Goal: Information Seeking & Learning: Learn about a topic

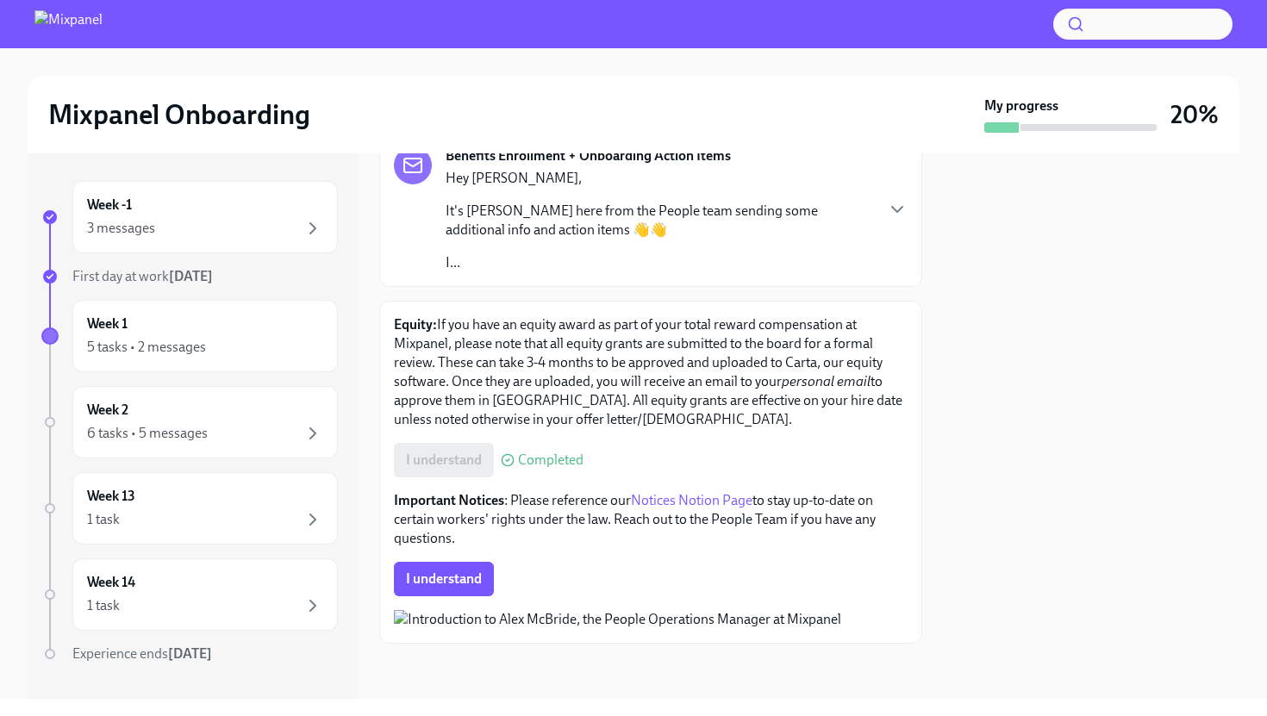
scroll to position [246, 0]
click at [462, 571] on span "I understand" at bounding box center [444, 579] width 76 height 17
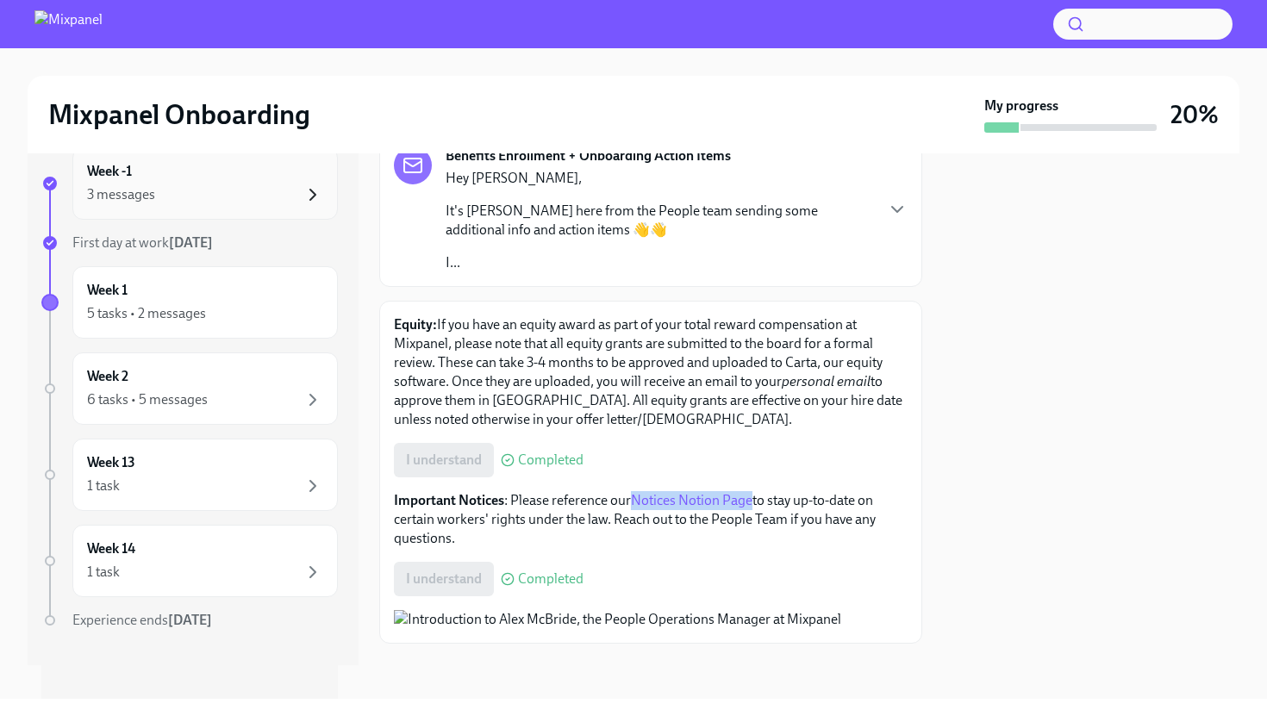
click at [317, 190] on icon "button" at bounding box center [313, 194] width 21 height 21
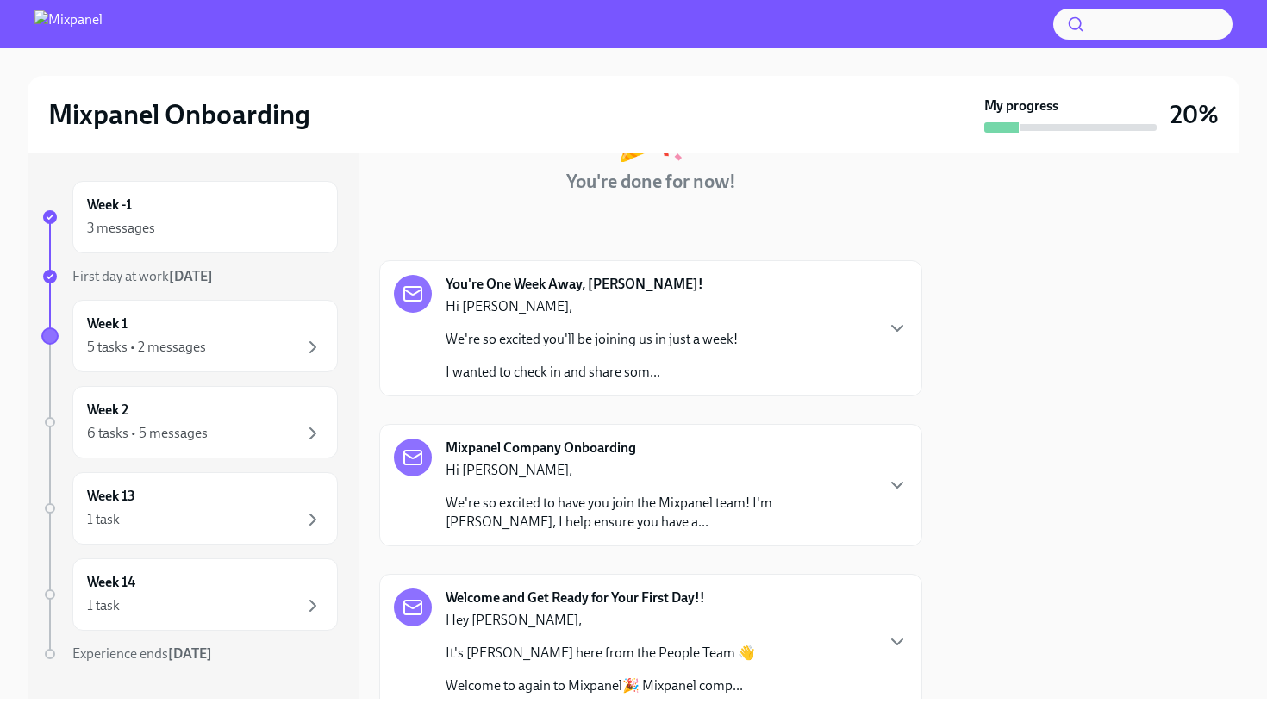
scroll to position [225, 0]
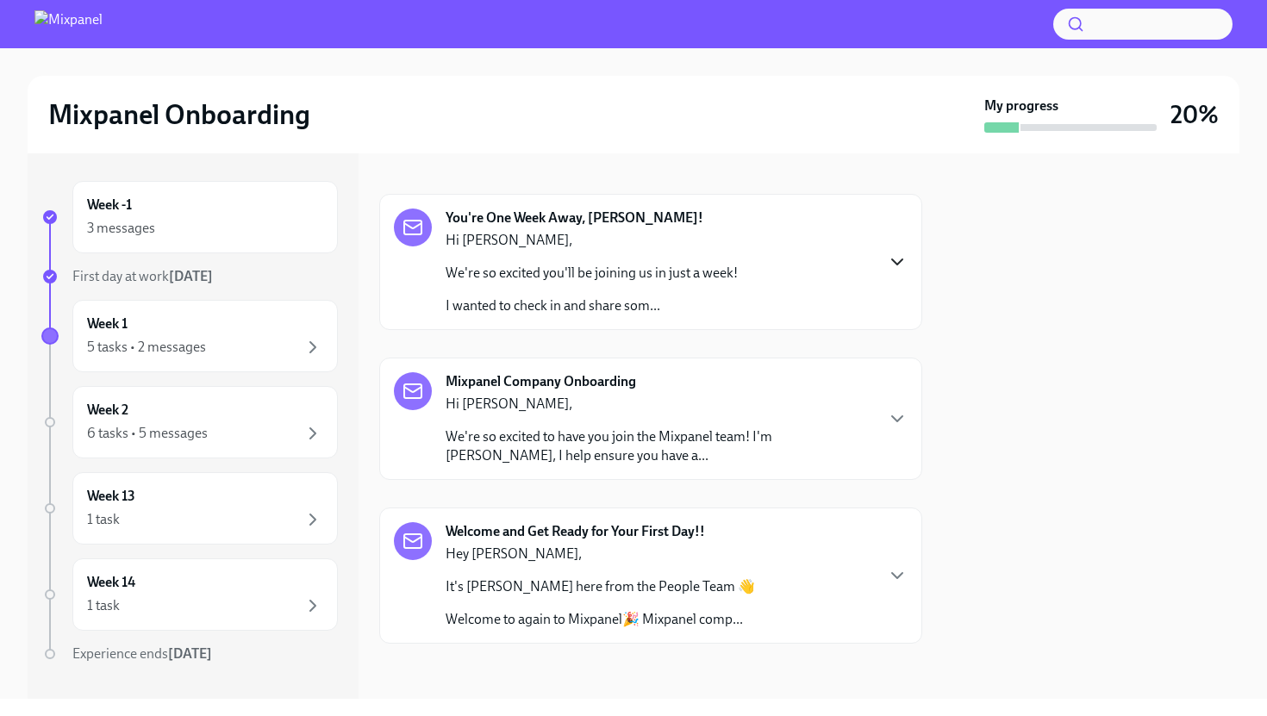
click at [902, 261] on icon "button" at bounding box center [897, 262] width 21 height 21
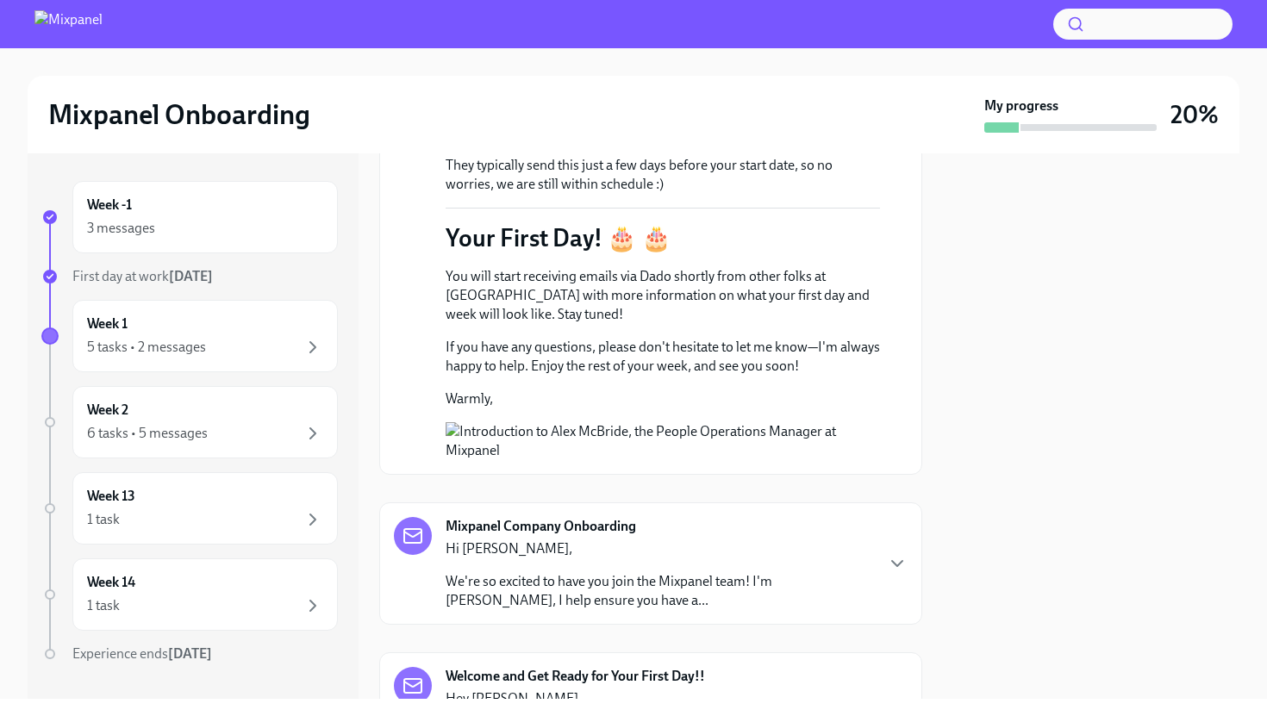
scroll to position [1084, 0]
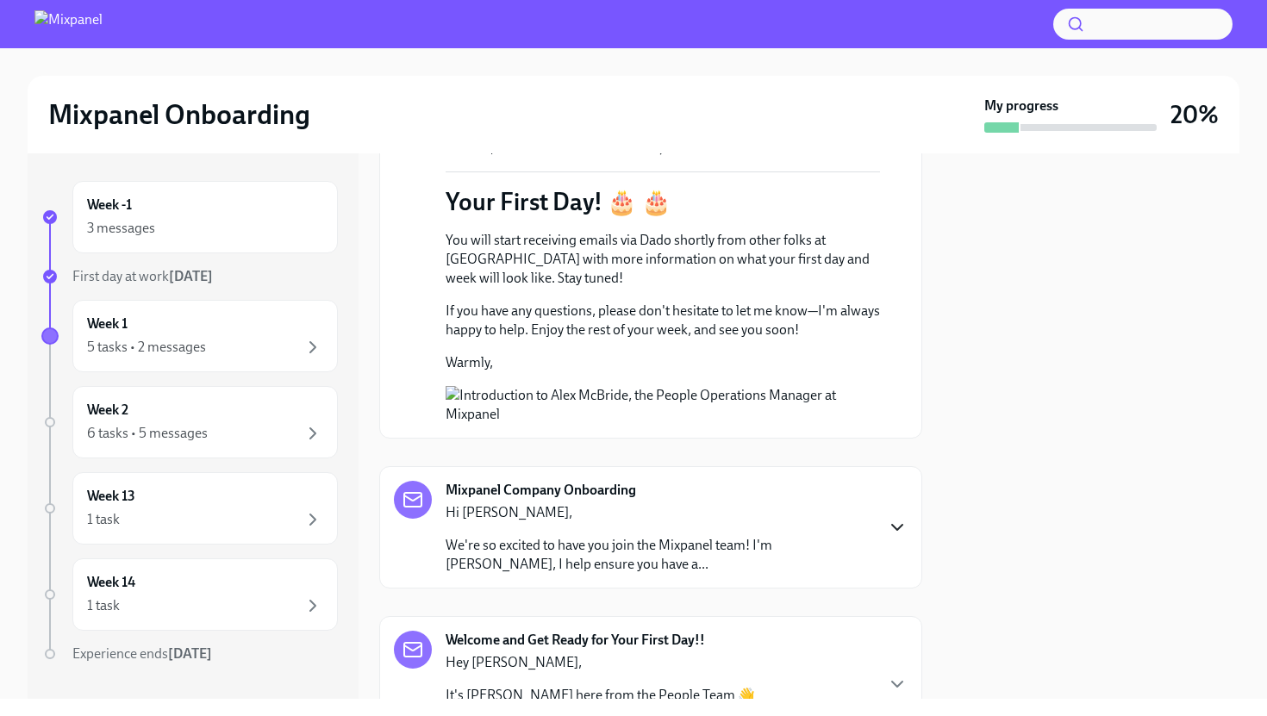
click at [898, 538] on icon "button" at bounding box center [897, 527] width 21 height 21
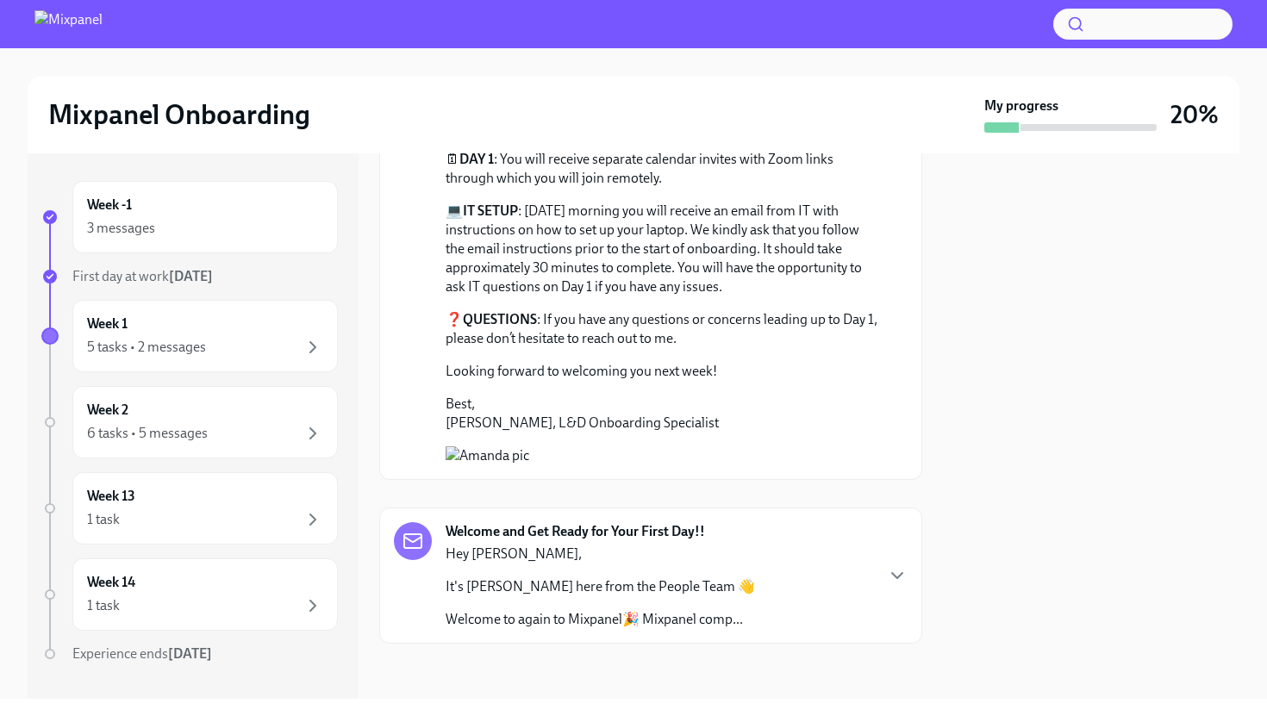
scroll to position [1727, 0]
click at [599, 455] on button "Zoom image" at bounding box center [663, 455] width 434 height 19
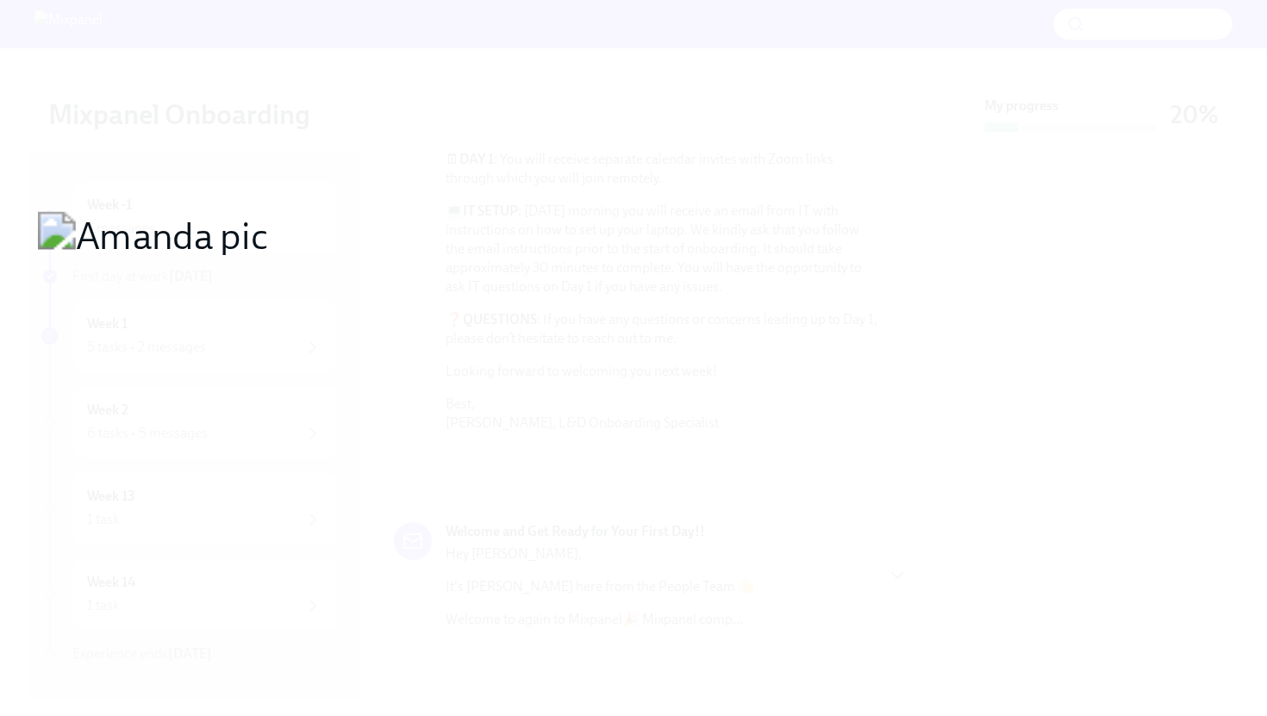
click at [571, 599] on button "Unzoom image" at bounding box center [633, 358] width 1267 height 716
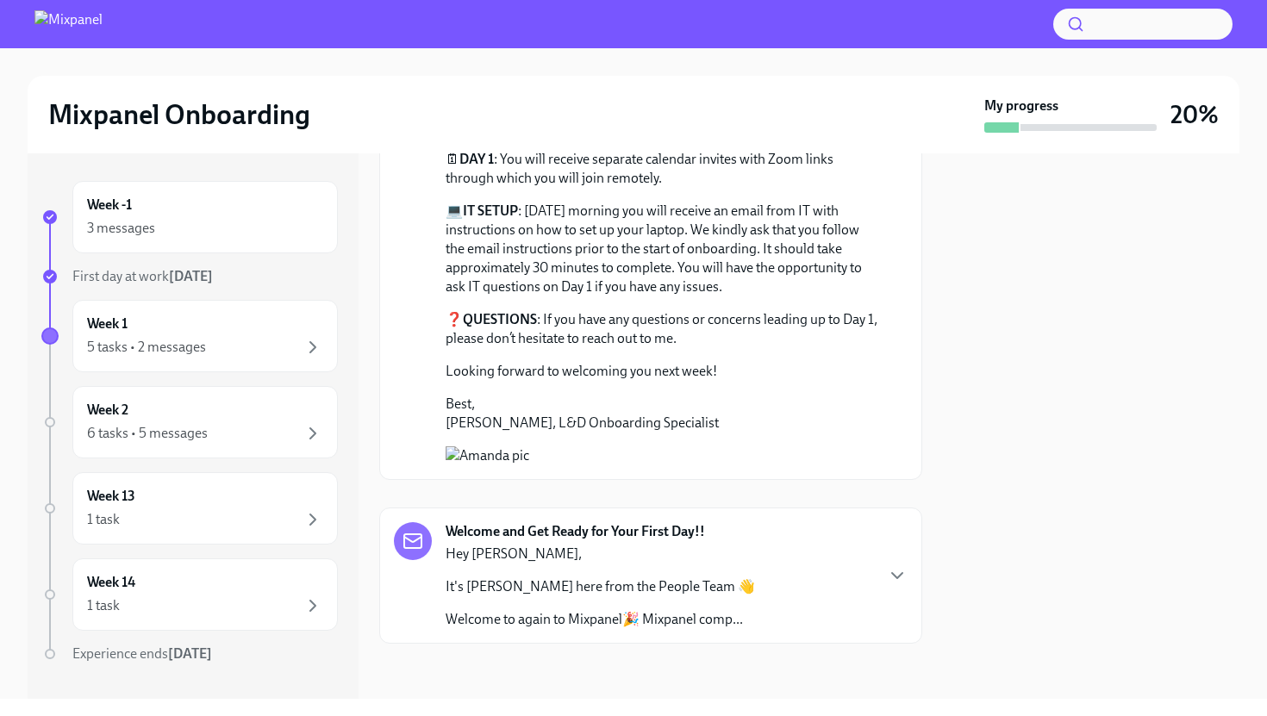
scroll to position [1781, 0]
click at [885, 581] on div "Welcome and Get Ready for Your First Day!! Hey [PERSON_NAME], It's [PERSON_NAME…" at bounding box center [651, 575] width 514 height 107
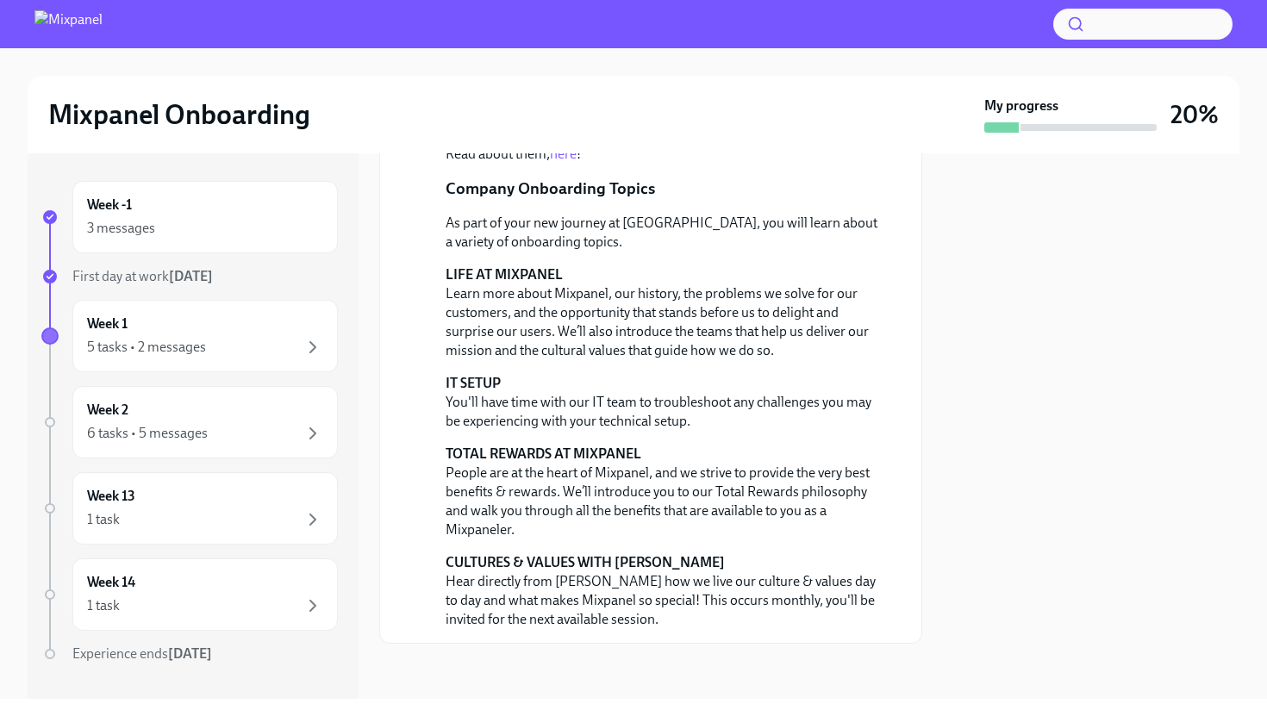
scroll to position [2917, 0]
click at [310, 433] on icon "button" at bounding box center [313, 433] width 21 height 21
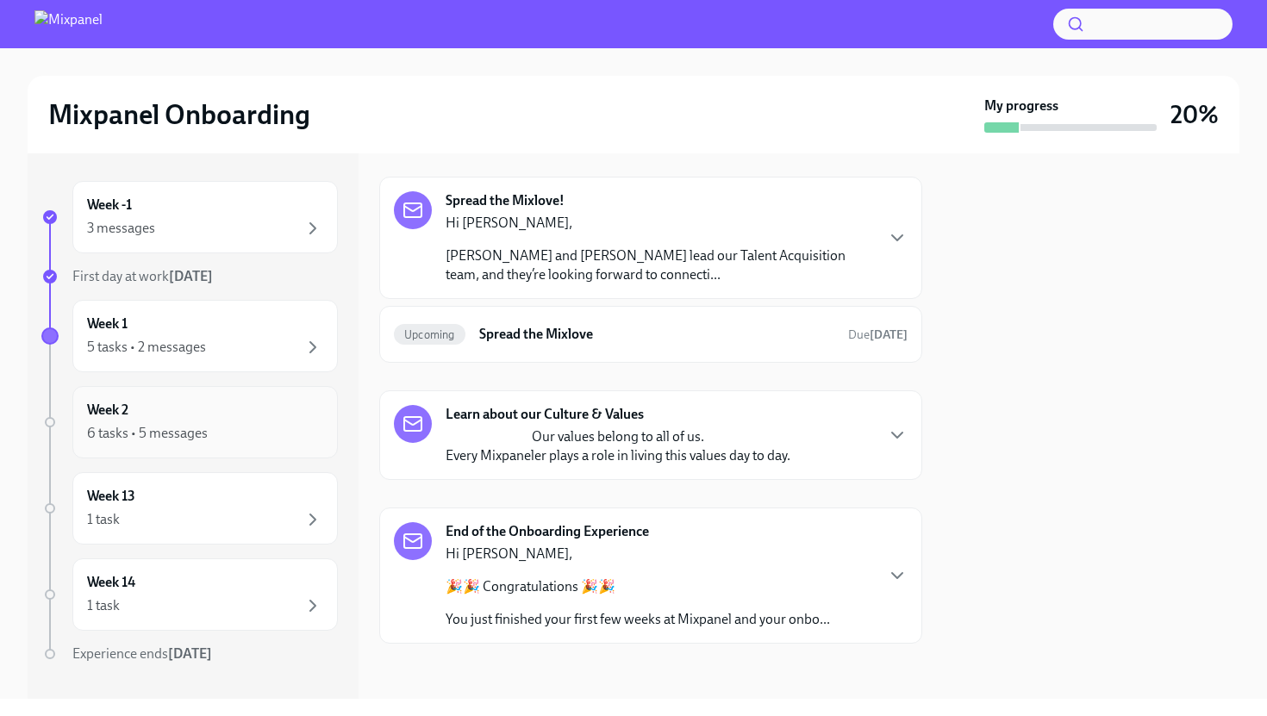
scroll to position [768, 0]
click at [829, 254] on p "[PERSON_NAME] and [PERSON_NAME] lead our Talent Acquisition team, and they’re l…" at bounding box center [659, 265] width 427 height 38
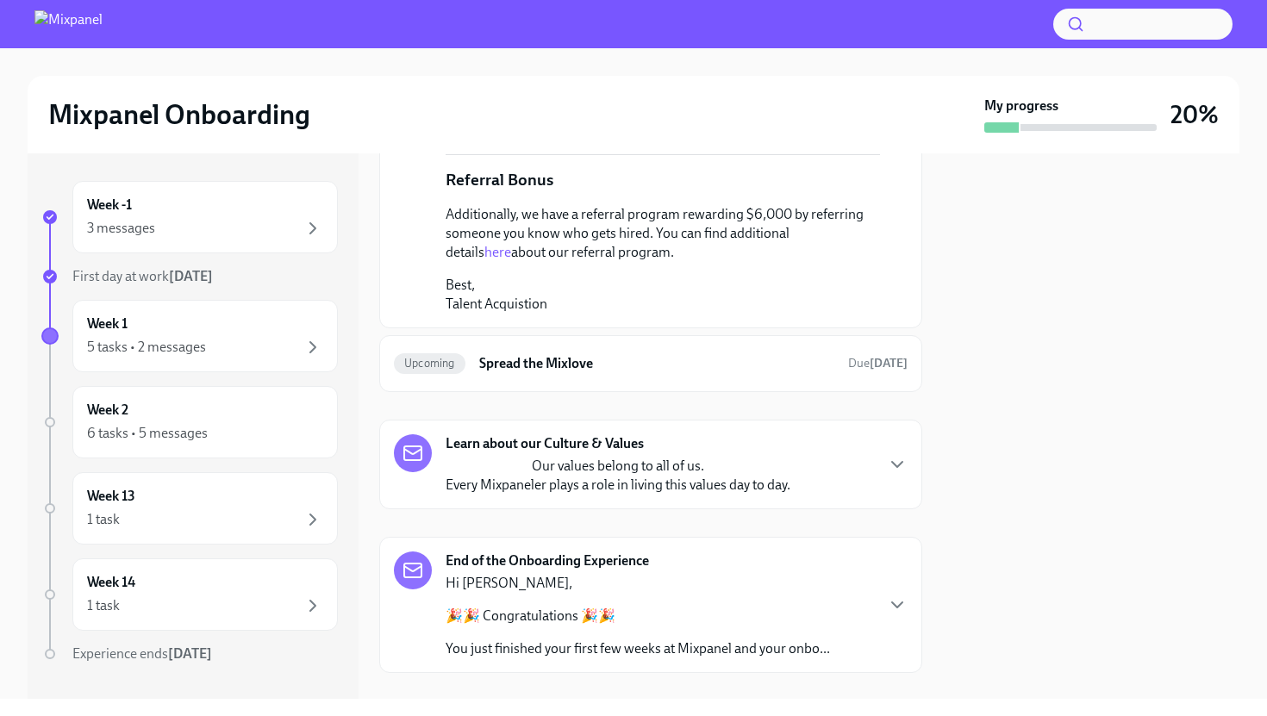
scroll to position [1101, 0]
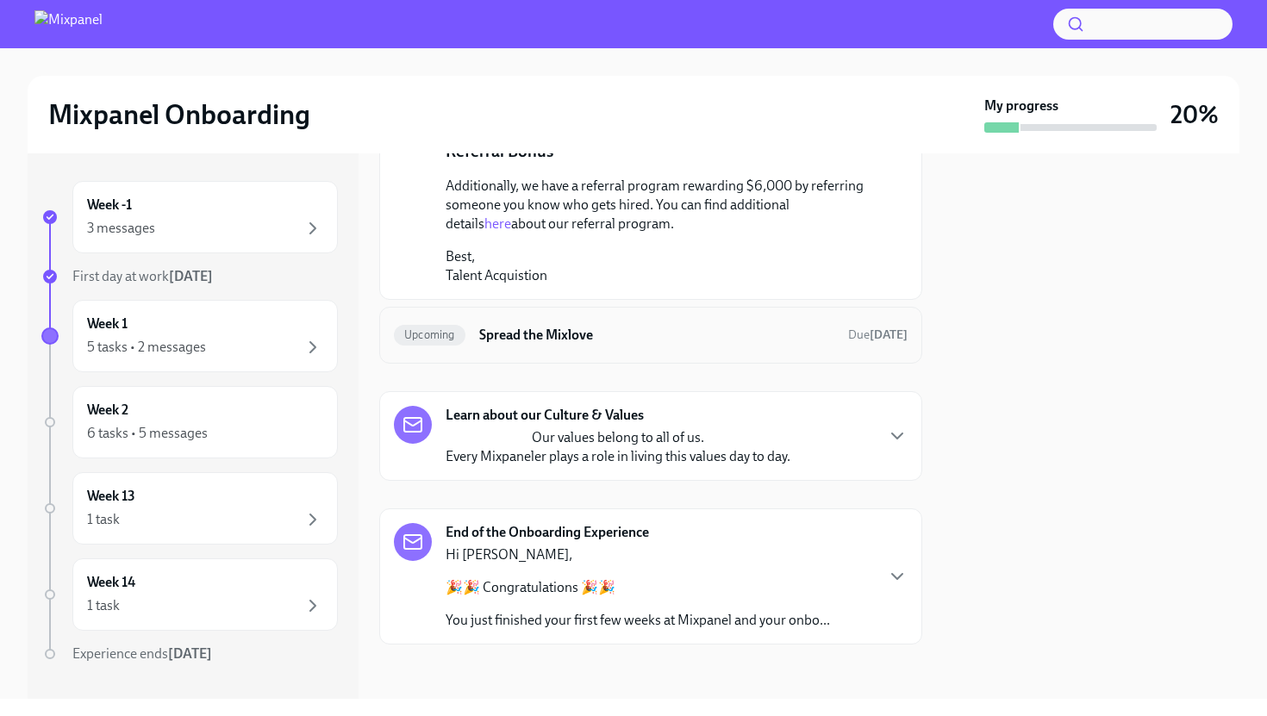
click at [768, 344] on div "Upcoming Spread the Mixlove Due [DATE]" at bounding box center [651, 335] width 514 height 28
